Goal: Check status: Check status

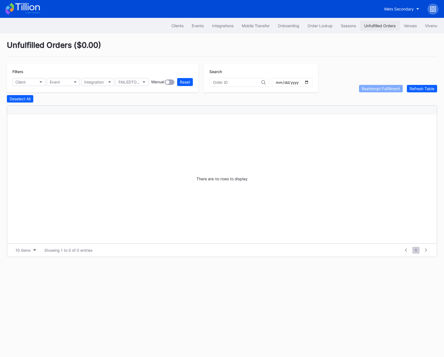
click at [365, 26] on div "Unfulfilled Orders" at bounding box center [379, 25] width 31 height 5
click at [311, 27] on div "Order Lookup" at bounding box center [319, 25] width 25 height 5
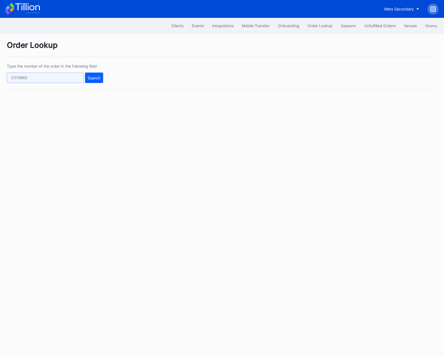
click at [44, 78] on input "text" at bounding box center [45, 78] width 77 height 10
paste input "620973168"
type input "620973168"
click at [97, 78] on div "Search" at bounding box center [94, 78] width 13 height 5
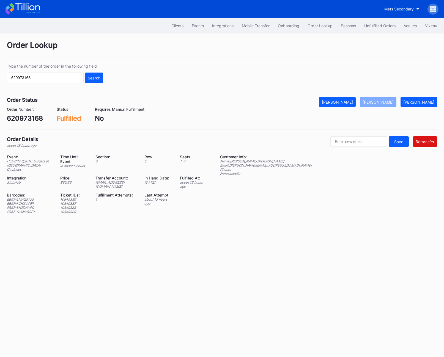
click at [16, 117] on div "620973168" at bounding box center [25, 118] width 36 height 8
copy div "620973168"
click at [385, 29] on button "Unfulfilled Orders" at bounding box center [380, 26] width 40 height 10
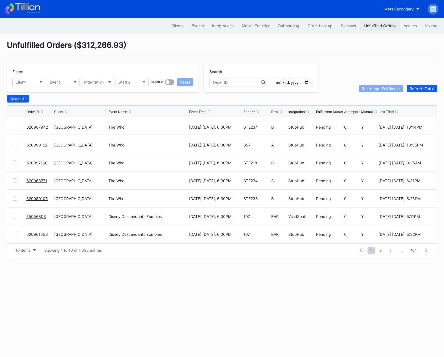
click at [371, 26] on div "Unfulfilled Orders" at bounding box center [379, 25] width 31 height 5
click at [31, 127] on link "621003542" at bounding box center [36, 127] width 21 height 5
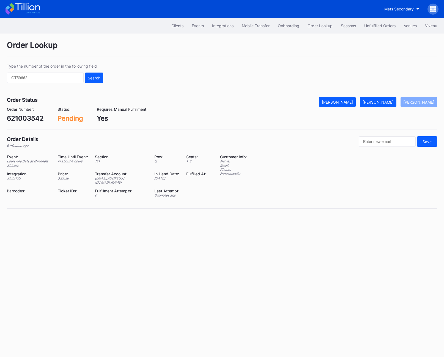
click at [27, 117] on div "621003542" at bounding box center [25, 118] width 37 height 8
copy div "621003542"
click at [385, 102] on div "[PERSON_NAME]" at bounding box center [377, 102] width 31 height 5
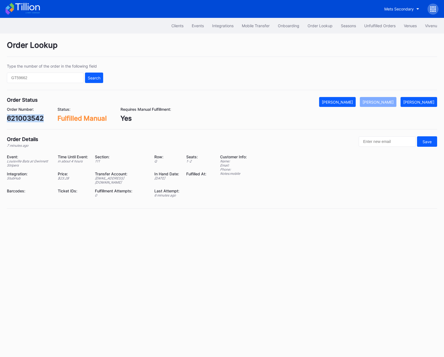
click at [19, 122] on div "621003542" at bounding box center [25, 118] width 37 height 8
click at [379, 26] on div "Unfulfilled Orders" at bounding box center [379, 25] width 31 height 5
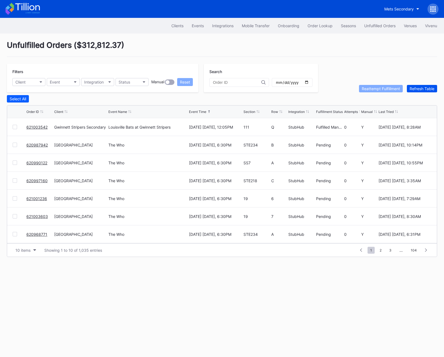
click at [416, 90] on div "Refresh Table" at bounding box center [421, 88] width 25 height 5
click at [380, 247] on span "2" at bounding box center [380, 250] width 7 height 7
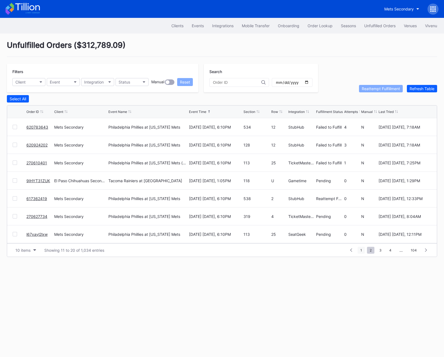
click at [362, 250] on span "1" at bounding box center [360, 250] width 7 height 7
